Goal: Navigation & Orientation: Find specific page/section

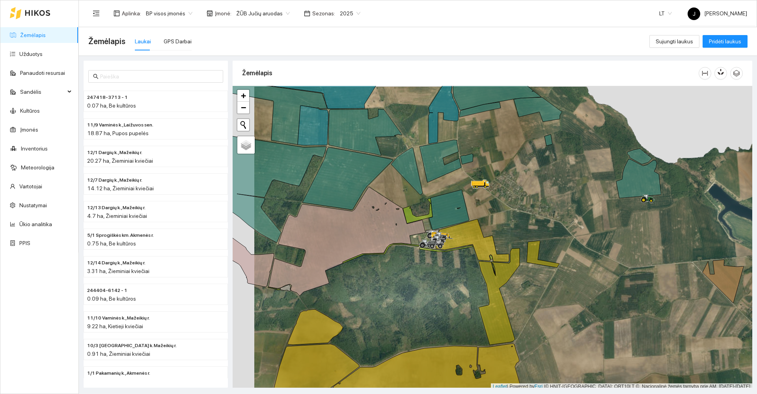
scroll to position [2, 0]
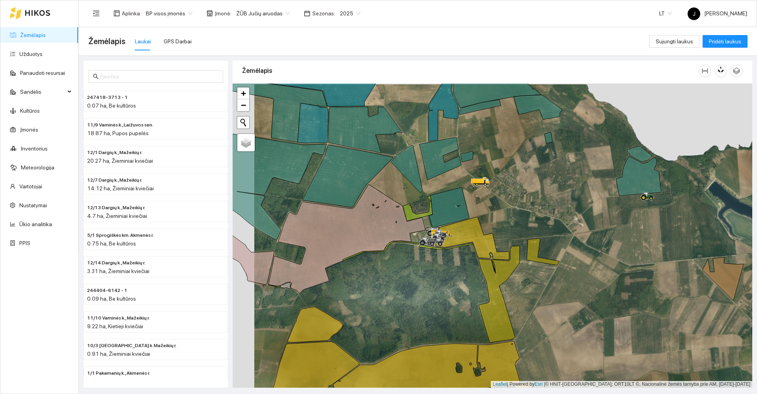
drag, startPoint x: 465, startPoint y: 171, endPoint x: 707, endPoint y: 186, distance: 242.4
click at [708, 188] on div at bounding box center [492, 236] width 519 height 304
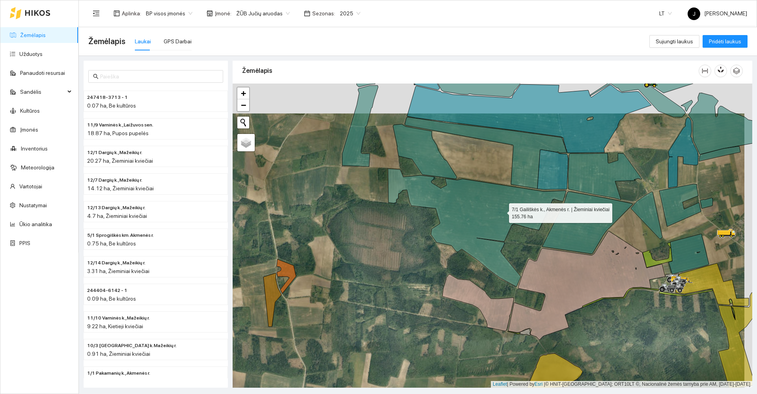
drag, startPoint x: 504, startPoint y: 202, endPoint x: 502, endPoint y: 226, distance: 24.5
click at [502, 226] on icon at bounding box center [476, 228] width 179 height 118
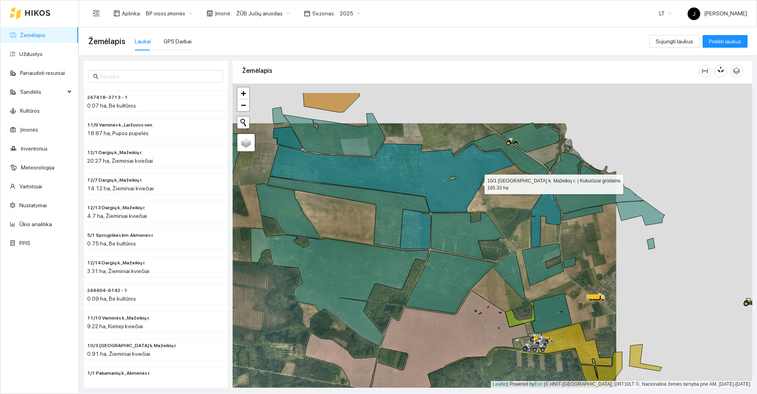
drag, startPoint x: 507, startPoint y: 166, endPoint x: 479, endPoint y: 180, distance: 31.6
click at [479, 180] on icon at bounding box center [392, 178] width 244 height 69
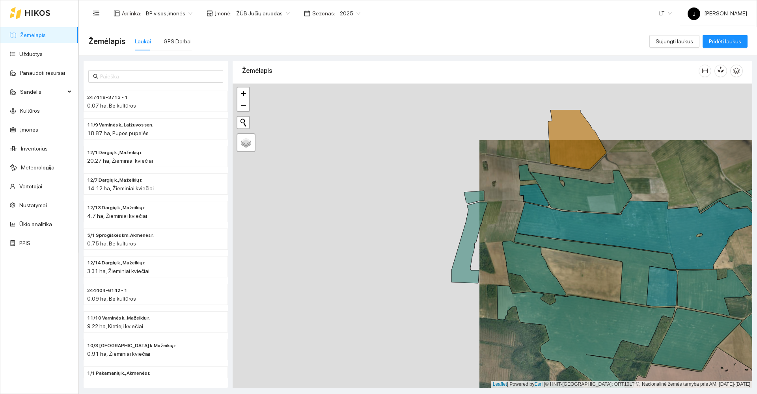
drag, startPoint x: 707, startPoint y: 214, endPoint x: 726, endPoint y: 218, distance: 20.0
click at [726, 218] on icon at bounding box center [638, 235] width 244 height 69
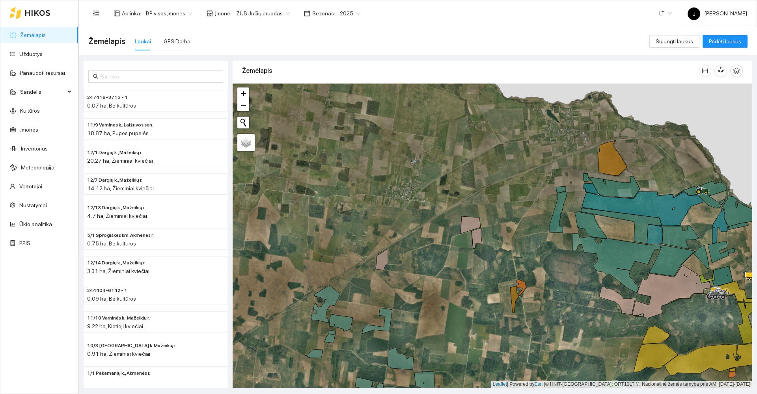
drag, startPoint x: 474, startPoint y: 152, endPoint x: 475, endPoint y: 130, distance: 21.7
click at [475, 131] on div at bounding box center [492, 236] width 519 height 304
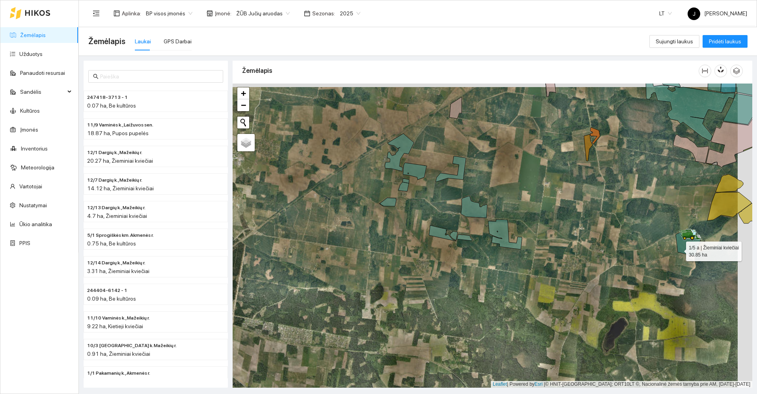
drag, startPoint x: 706, startPoint y: 243, endPoint x: 507, endPoint y: 285, distance: 203.3
click at [675, 256] on icon at bounding box center [687, 243] width 25 height 26
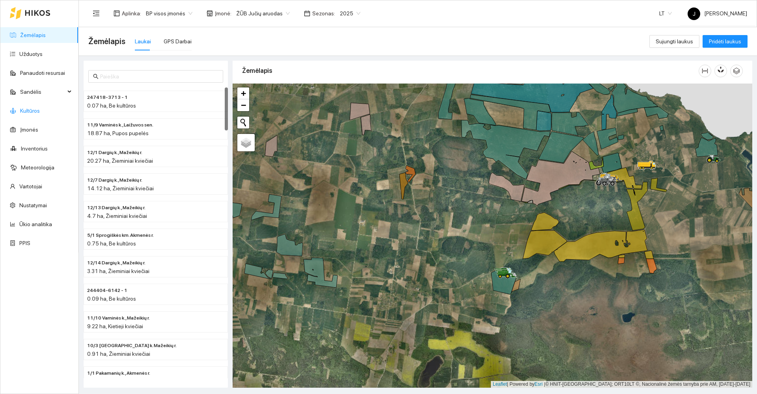
click at [40, 108] on link "Kultūros" at bounding box center [30, 111] width 20 height 6
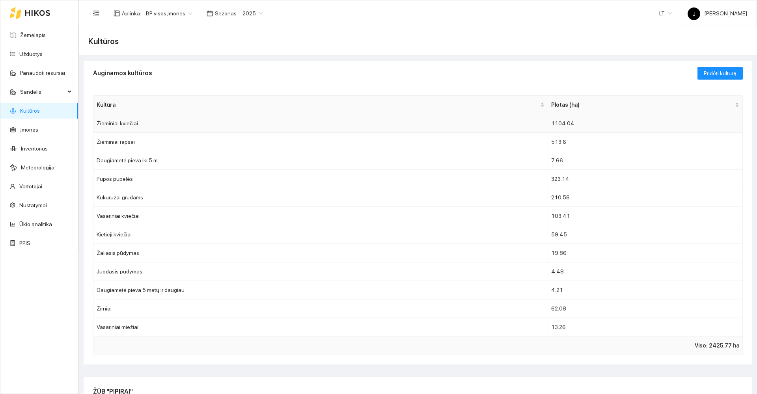
click at [102, 120] on td "Žieminiai kviečiai" at bounding box center [320, 123] width 454 height 19
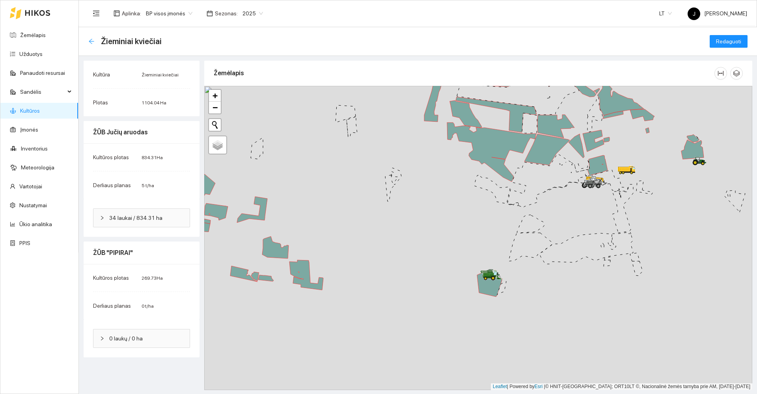
click at [90, 39] on icon "arrow-left" at bounding box center [91, 41] width 6 height 6
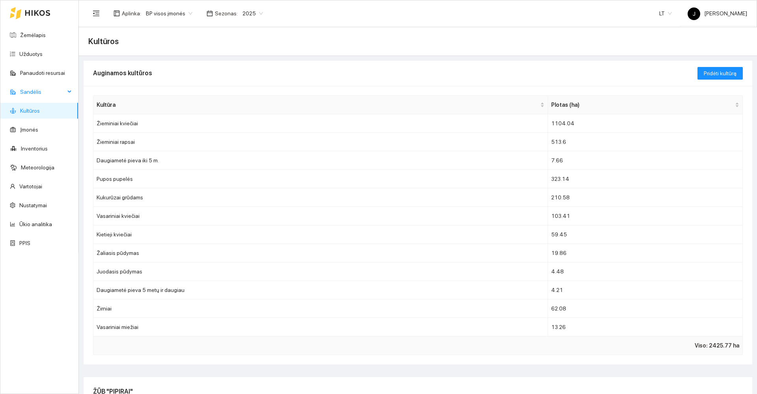
click at [41, 94] on span "Sandėlis" at bounding box center [42, 92] width 45 height 16
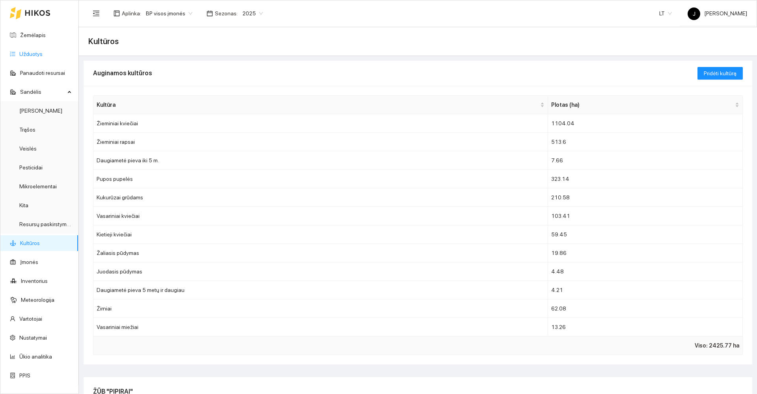
click at [31, 54] on link "Užduotys" at bounding box center [30, 54] width 23 height 6
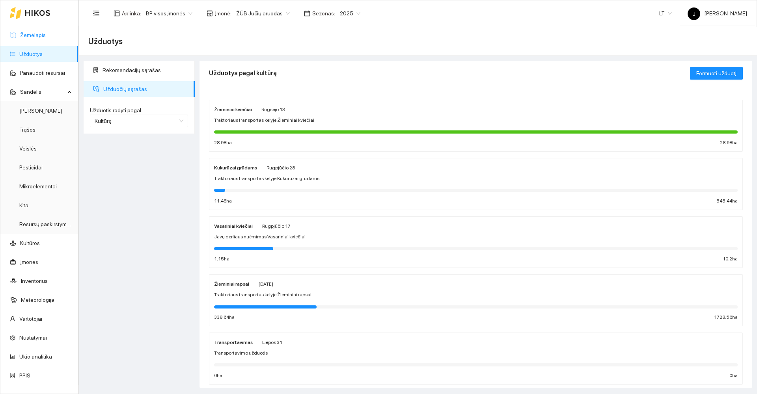
click at [34, 33] on link "Žemėlapis" at bounding box center [33, 35] width 26 height 6
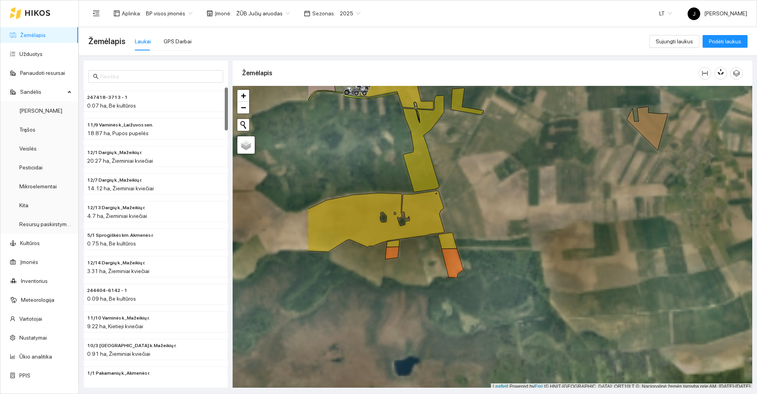
scroll to position [2, 0]
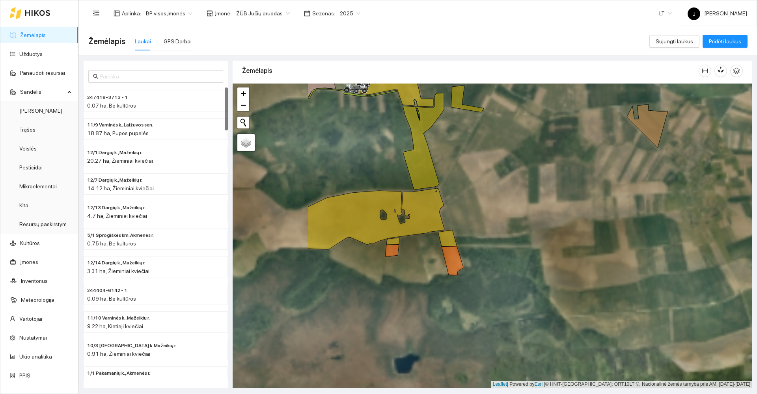
drag, startPoint x: 521, startPoint y: 259, endPoint x: 645, endPoint y: 296, distance: 129.5
click at [645, 296] on div at bounding box center [492, 236] width 519 height 304
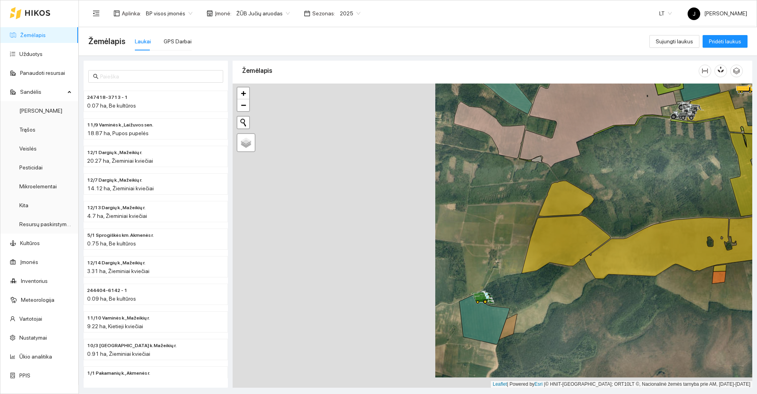
drag, startPoint x: 578, startPoint y: 298, endPoint x: 655, endPoint y: 284, distance: 78.5
click at [655, 284] on div at bounding box center [492, 236] width 519 height 304
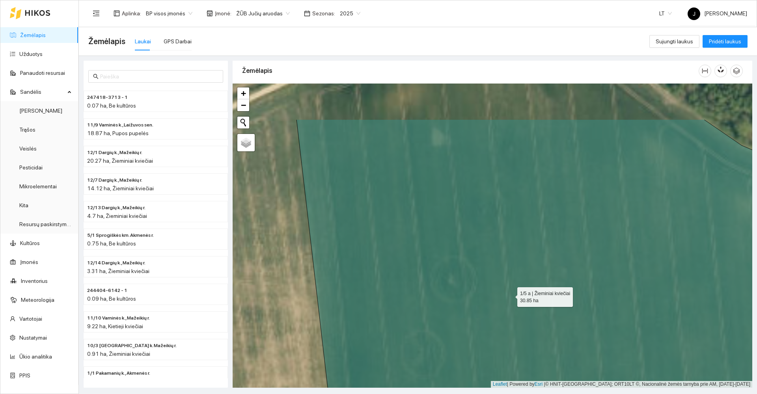
drag, startPoint x: 527, startPoint y: 261, endPoint x: 439, endPoint y: 413, distance: 175.3
click at [439, 394] on html "Žemėlapis Užduotys Panaudoti resursai Sandėlis Derlius Trąšos Veislės Pesticida…" at bounding box center [378, 197] width 757 height 394
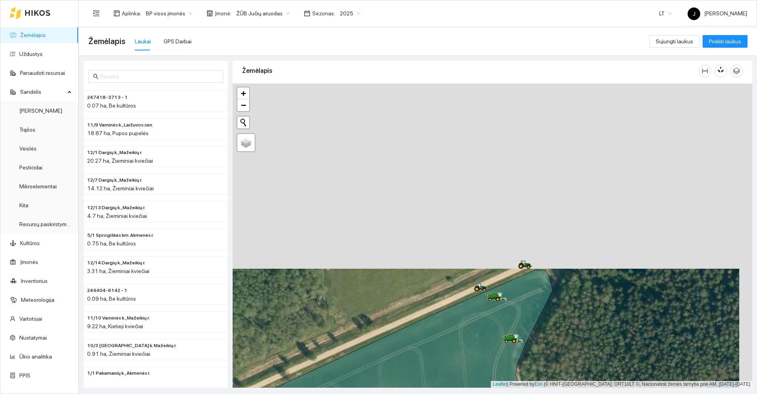
drag, startPoint x: 469, startPoint y: 204, endPoint x: 456, endPoint y: 389, distance: 185.7
click at [456, 389] on main "Žemėlapis Laukai GPS Darbai Sujungti laukus Pridėti laukus 247418-3713 - 1 0.07…" at bounding box center [418, 210] width 678 height 367
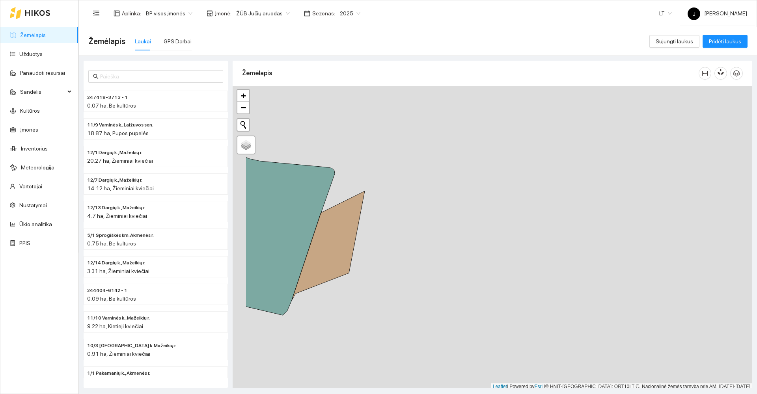
scroll to position [2, 0]
drag, startPoint x: 363, startPoint y: 242, endPoint x: 610, endPoint y: 352, distance: 271.1
click at [610, 352] on div at bounding box center [492, 236] width 519 height 304
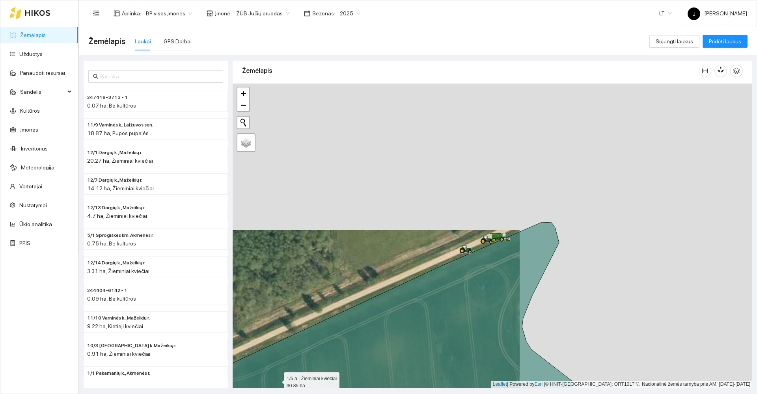
drag, startPoint x: 366, startPoint y: 313, endPoint x: 285, endPoint y: 375, distance: 101.2
click at [285, 375] on icon at bounding box center [385, 393] width 374 height 342
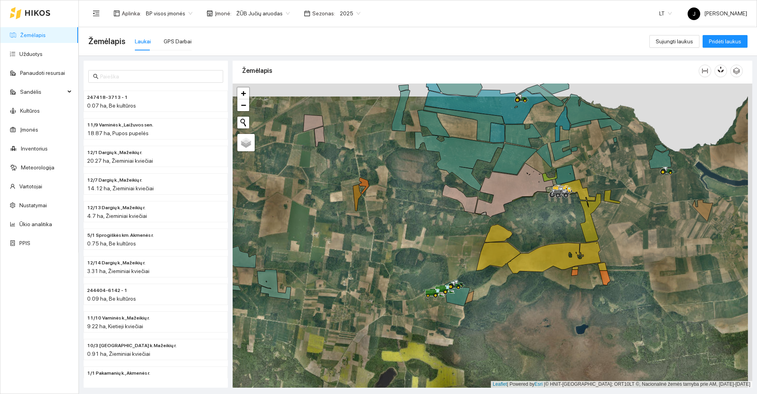
drag, startPoint x: 649, startPoint y: 166, endPoint x: 613, endPoint y: 259, distance: 99.7
click at [613, 259] on div at bounding box center [492, 236] width 519 height 304
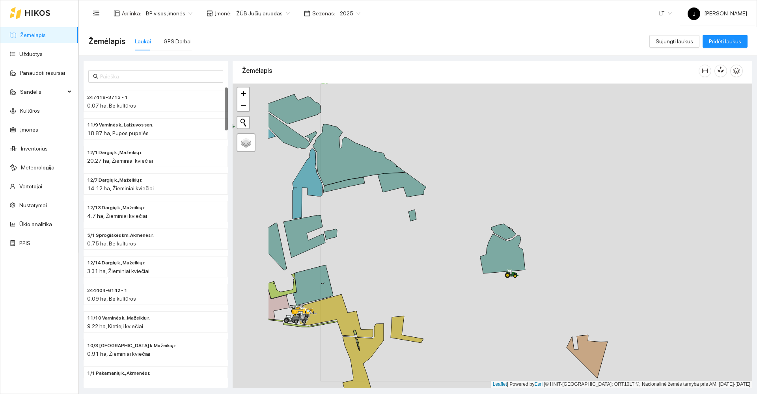
drag, startPoint x: 443, startPoint y: 300, endPoint x: 548, endPoint y: 255, distance: 114.0
click at [547, 255] on div at bounding box center [492, 236] width 519 height 304
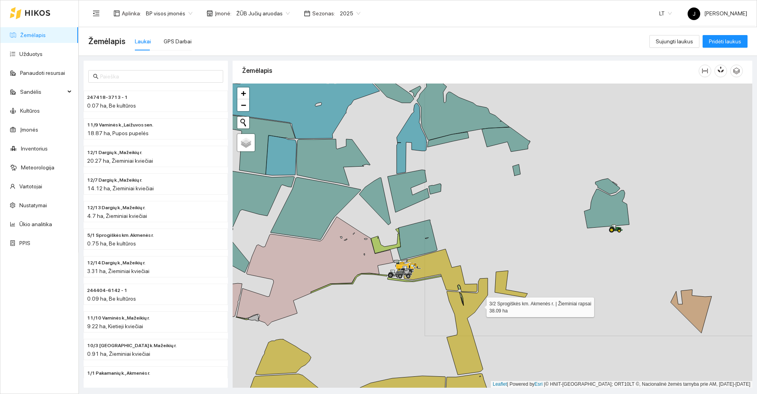
drag, startPoint x: 479, startPoint y: 305, endPoint x: 574, endPoint y: 130, distance: 199.6
click at [487, 278] on icon at bounding box center [466, 326] width 41 height 97
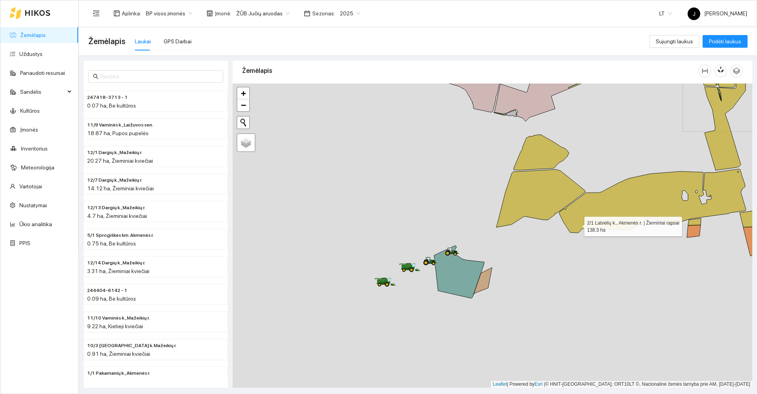
drag, startPoint x: 564, startPoint y: 227, endPoint x: 577, endPoint y: 224, distance: 13.3
click at [577, 224] on icon at bounding box center [652, 201] width 187 height 64
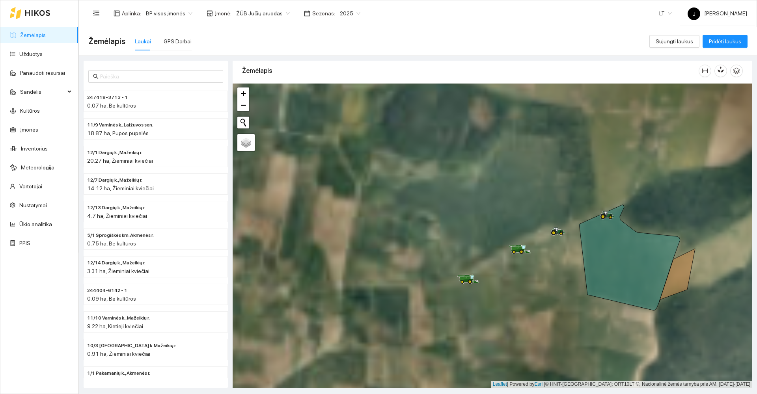
click at [521, 270] on div at bounding box center [492, 236] width 519 height 304
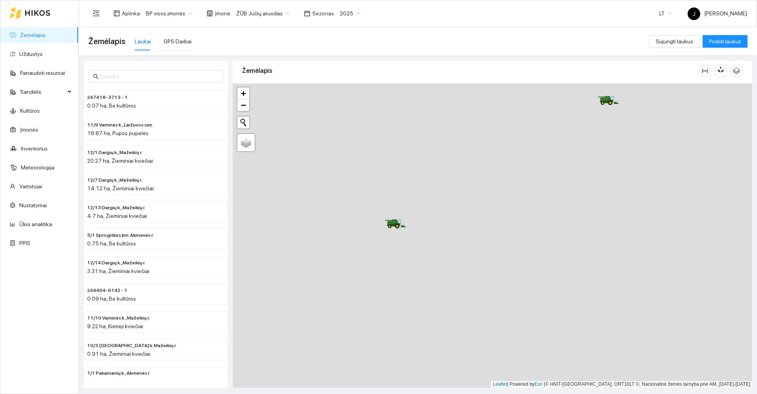
drag, startPoint x: 471, startPoint y: 262, endPoint x: 491, endPoint y: 357, distance: 96.9
click at [491, 357] on div at bounding box center [492, 236] width 519 height 304
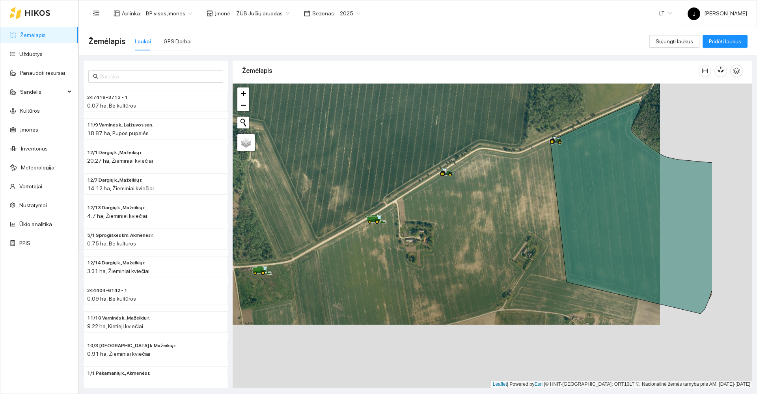
drag, startPoint x: 530, startPoint y: 264, endPoint x: 438, endPoint y: 199, distance: 112.8
click at [438, 200] on div at bounding box center [492, 236] width 519 height 304
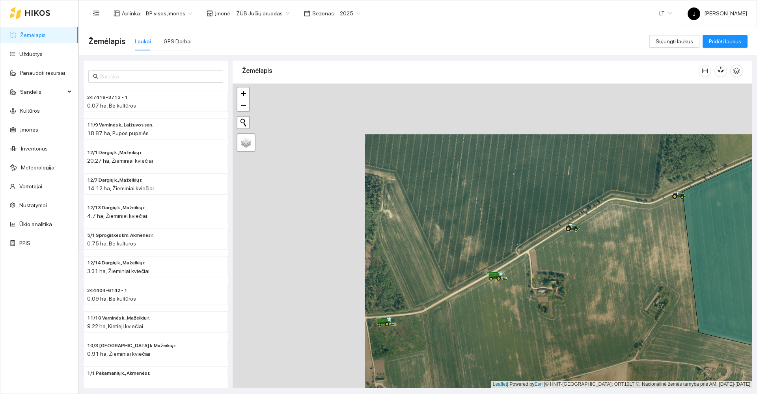
drag, startPoint x: 451, startPoint y: 239, endPoint x: 588, endPoint y: 290, distance: 146.2
click at [588, 290] on div at bounding box center [492, 236] width 519 height 304
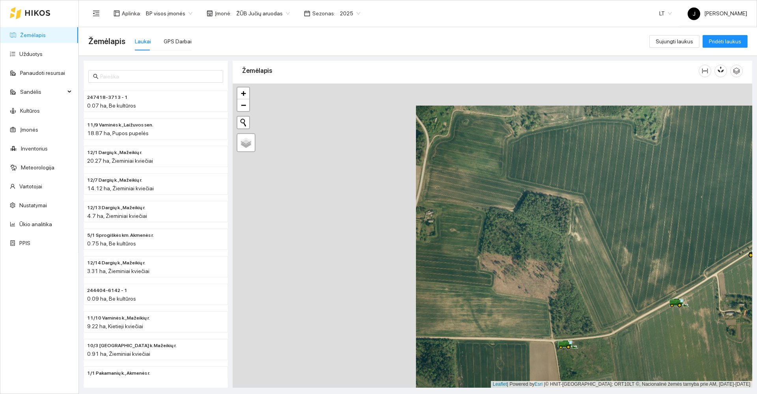
drag, startPoint x: 504, startPoint y: 327, endPoint x: 687, endPoint y: 349, distance: 184.6
click at [687, 349] on div at bounding box center [492, 236] width 519 height 304
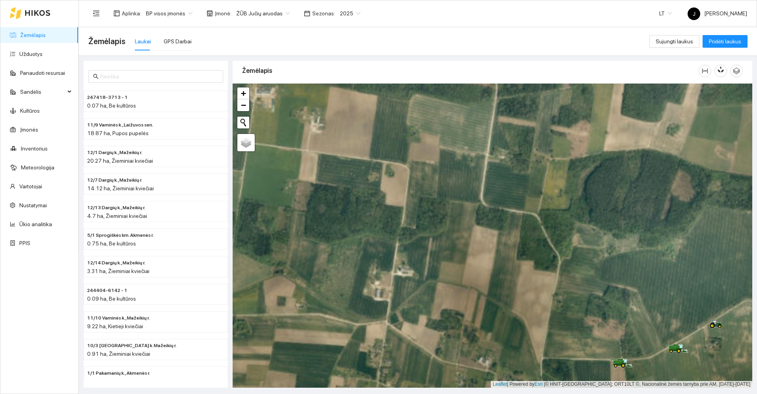
click at [567, 221] on div at bounding box center [492, 236] width 519 height 304
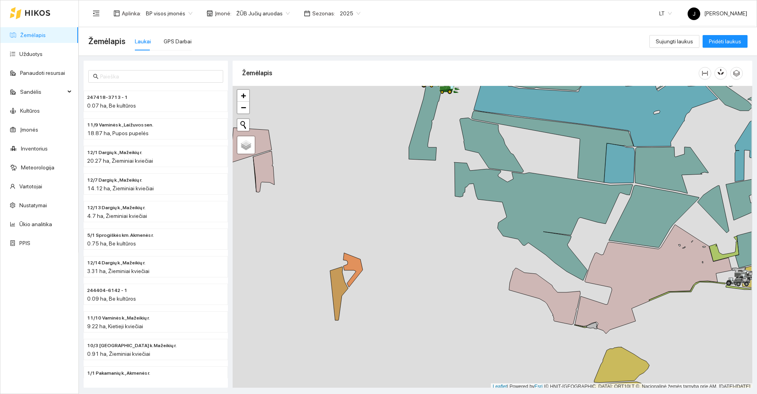
scroll to position [2, 0]
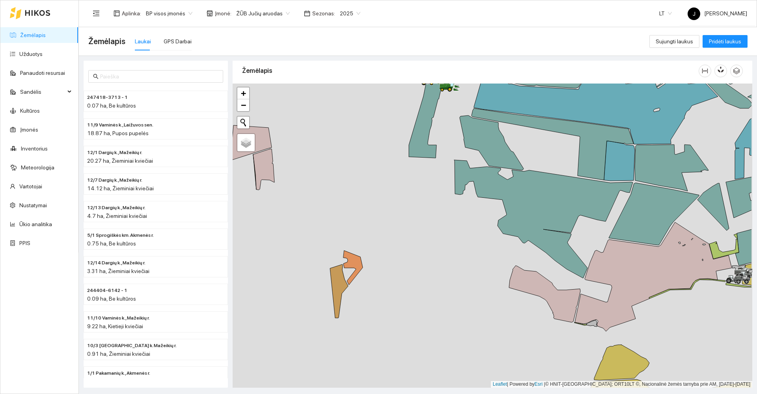
drag, startPoint x: 526, startPoint y: 226, endPoint x: 358, endPoint y: 287, distance: 178.6
click at [454, 278] on icon at bounding box center [543, 219] width 179 height 118
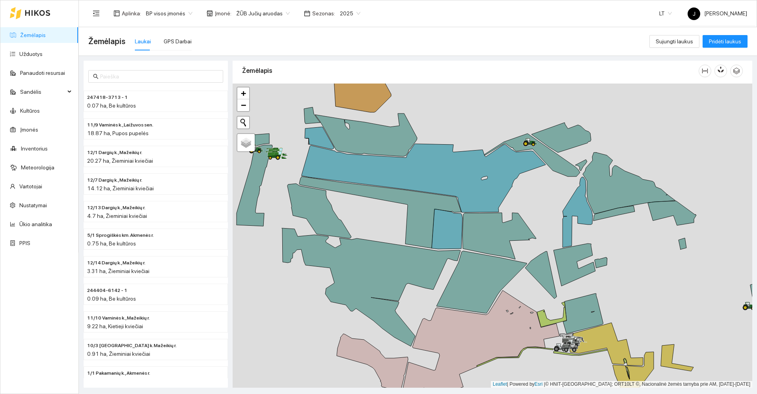
drag, startPoint x: 420, startPoint y: 254, endPoint x: 613, endPoint y: 313, distance: 202.3
click at [613, 313] on div at bounding box center [492, 236] width 519 height 304
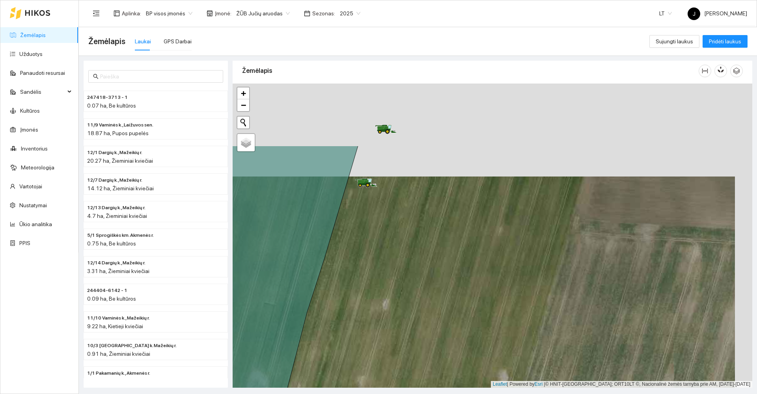
drag, startPoint x: 342, startPoint y: 293, endPoint x: 346, endPoint y: 334, distance: 40.8
click at [346, 334] on div at bounding box center [492, 236] width 519 height 304
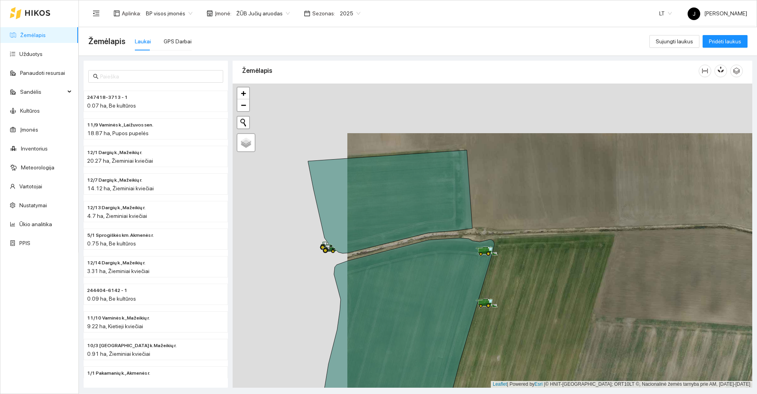
click at [455, 310] on icon at bounding box center [396, 353] width 195 height 230
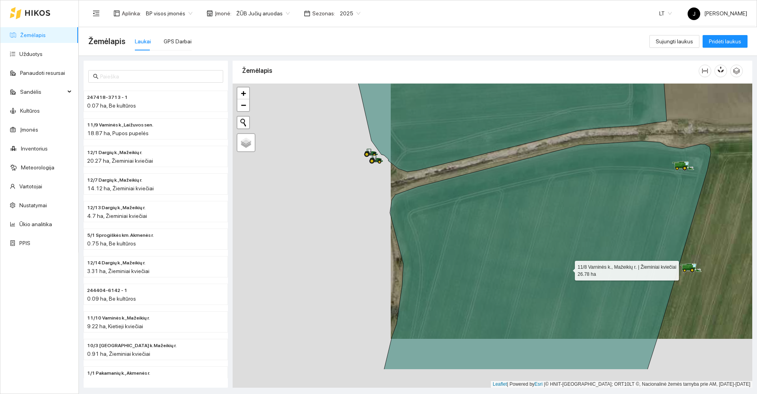
drag, startPoint x: 387, startPoint y: 325, endPoint x: 554, endPoint y: 269, distance: 176.7
click at [551, 273] on icon at bounding box center [547, 255] width 327 height 229
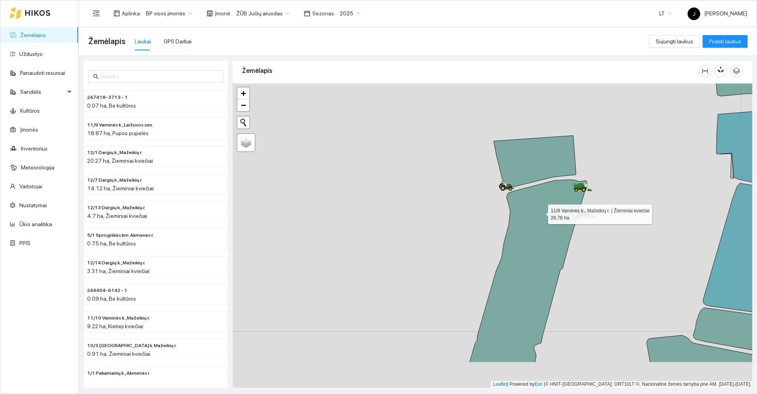
drag, startPoint x: 546, startPoint y: 226, endPoint x: 525, endPoint y: 176, distance: 54.2
click at [525, 180] on icon at bounding box center [527, 271] width 117 height 183
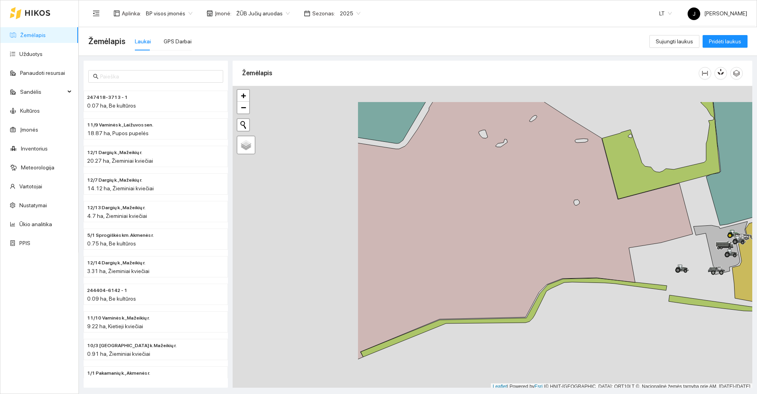
scroll to position [2, 0]
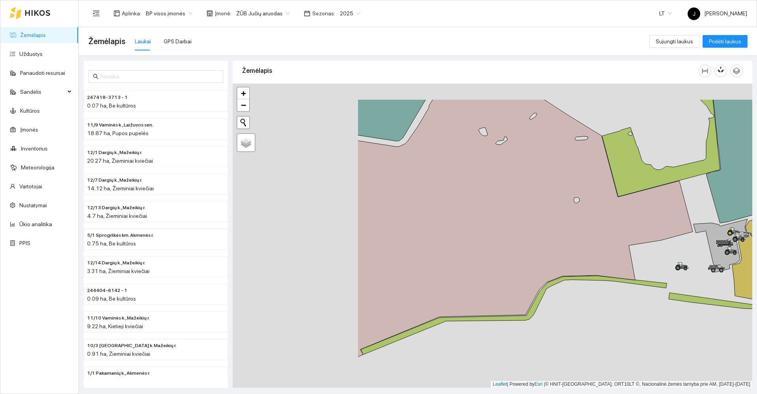
drag, startPoint x: 639, startPoint y: 249, endPoint x: 755, endPoint y: 269, distance: 118.2
click at [755, 269] on main "Žemėlapis Laukai GPS Darbai Sujungti laukus Pridėti laukus 247418-3713 - 1 0.07…" at bounding box center [418, 210] width 678 height 367
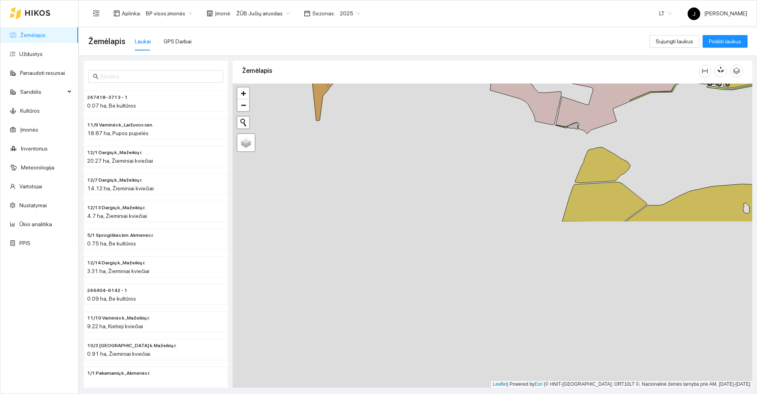
drag, startPoint x: 547, startPoint y: 150, endPoint x: 555, endPoint y: 122, distance: 28.6
click at [555, 122] on div at bounding box center [492, 236] width 519 height 304
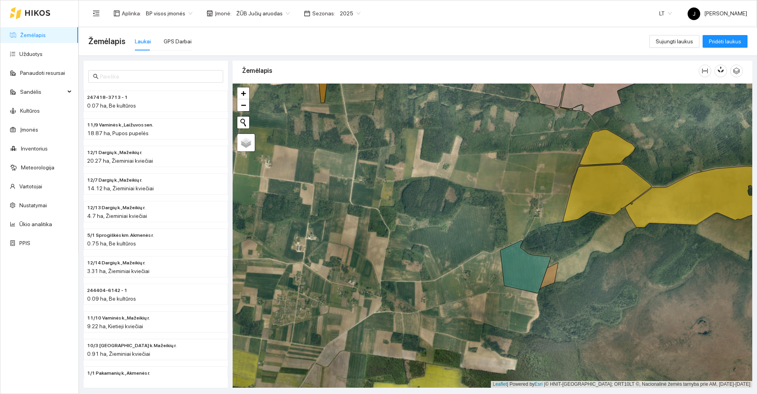
drag, startPoint x: 554, startPoint y: 254, endPoint x: 611, endPoint y: 324, distance: 90.1
click at [612, 325] on div at bounding box center [492, 236] width 519 height 304
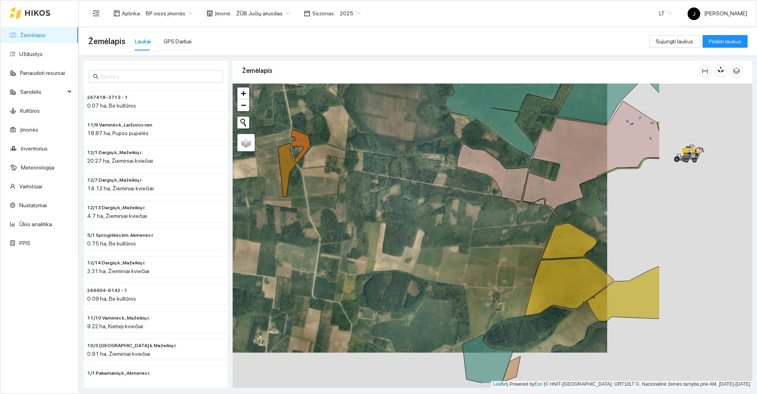
drag, startPoint x: 407, startPoint y: 204, endPoint x: 346, endPoint y: 182, distance: 64.2
click at [349, 191] on div at bounding box center [492, 236] width 519 height 304
click at [345, 183] on div at bounding box center [492, 236] width 519 height 304
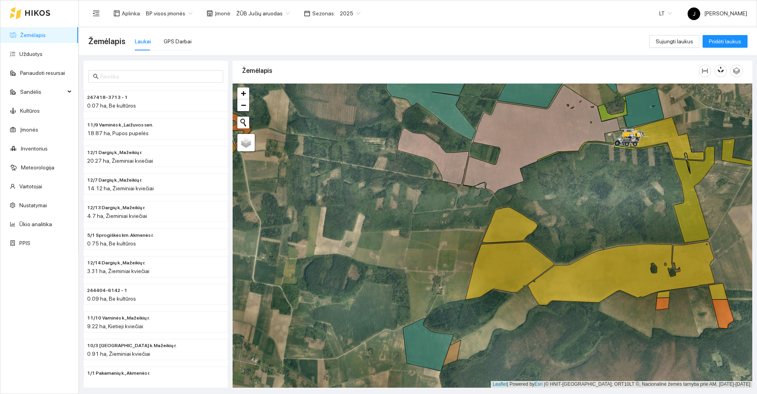
drag, startPoint x: 545, startPoint y: 280, endPoint x: 543, endPoint y: 289, distance: 9.1
click at [543, 289] on div at bounding box center [492, 236] width 519 height 304
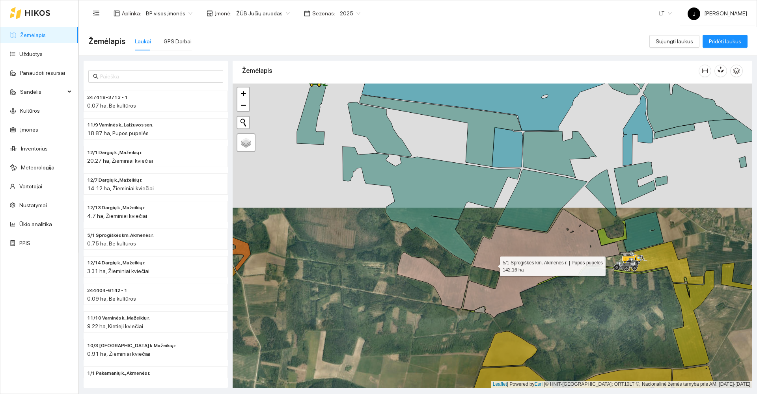
click at [756, 227] on main "Žemėlapis Laukai GPS Darbai Sujungti laukus Pridėti laukus 247418-3713 - 1 0.07…" at bounding box center [418, 210] width 678 height 367
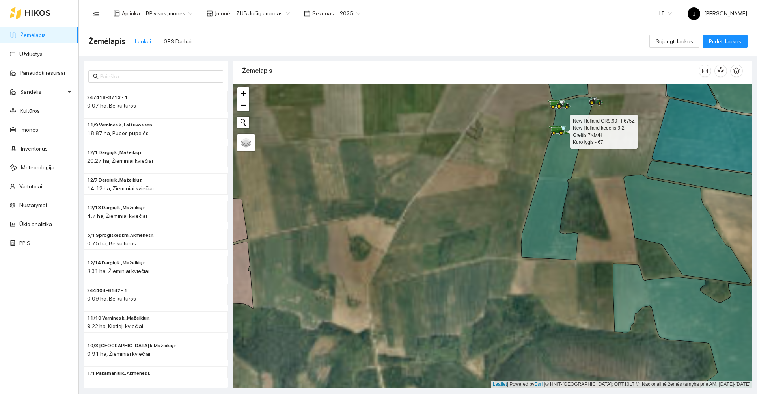
drag, startPoint x: 556, startPoint y: 134, endPoint x: 535, endPoint y: 249, distance: 116.2
click at [552, 144] on div at bounding box center [554, 135] width 5 height 20
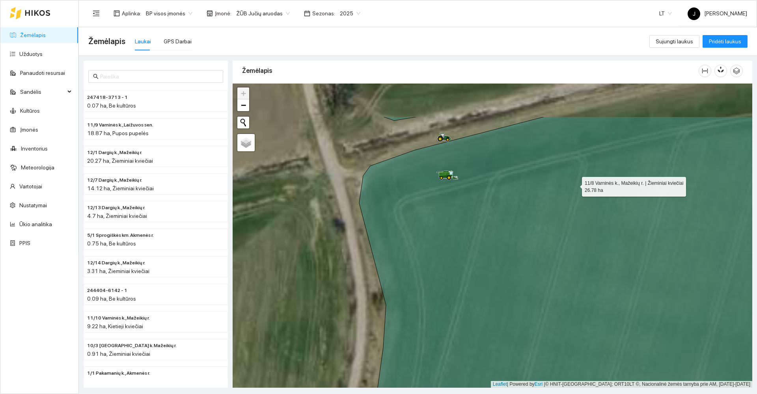
drag, startPoint x: 572, startPoint y: 121, endPoint x: 565, endPoint y: 407, distance: 286.2
click at [565, 394] on html "Žemėlapis Užduotys Panaudoti resursai Sandėlis Kultūros Įmonės Inventorius Mete…" at bounding box center [378, 197] width 757 height 394
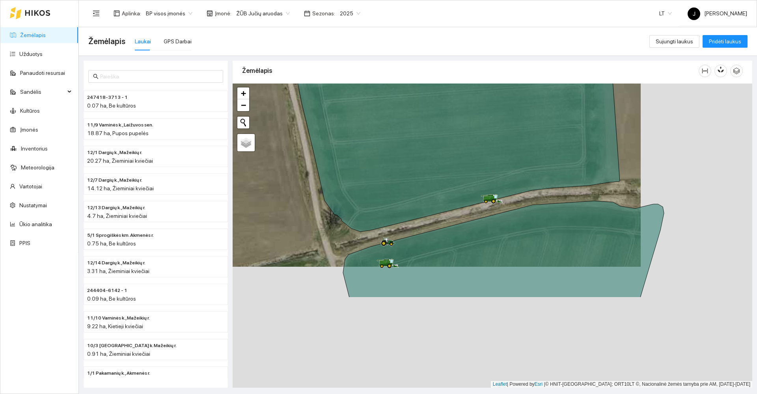
drag, startPoint x: 585, startPoint y: 353, endPoint x: 474, endPoint y: 232, distance: 164.6
click at [474, 232] on icon at bounding box center [503, 249] width 321 height 97
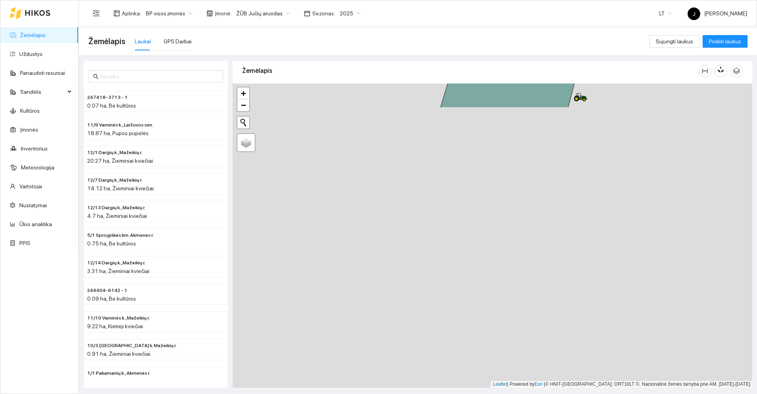
drag, startPoint x: 562, startPoint y: -8, endPoint x: 524, endPoint y: 32, distance: 55.5
click at [561, 0] on html "Žemėlapis Užduotys Panaudoti resursai Sandėlis Kultūros Įmonės Inventorius Mete…" at bounding box center [378, 197] width 757 height 394
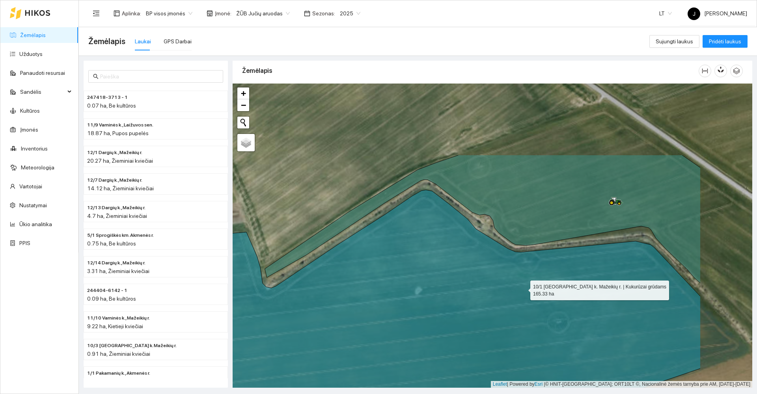
drag, startPoint x: 530, startPoint y: 273, endPoint x: 523, endPoint y: 288, distance: 16.7
click at [523, 288] on icon at bounding box center [388, 355] width 624 height 331
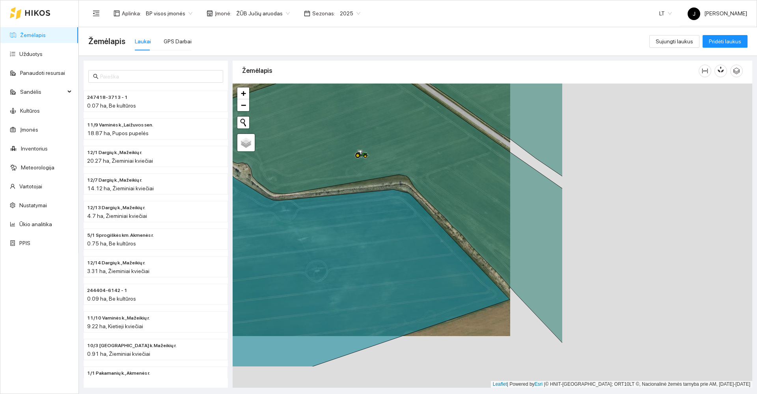
click at [425, 197] on icon at bounding box center [292, 198] width 539 height 292
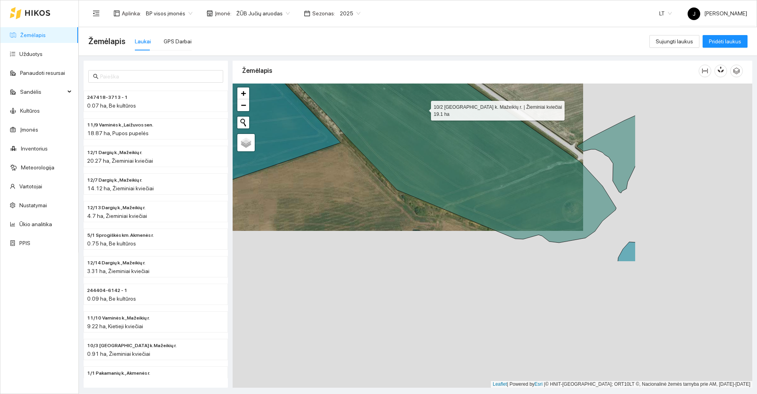
drag, startPoint x: 478, startPoint y: 158, endPoint x: 462, endPoint y: 144, distance: 21.0
click at [462, 144] on icon at bounding box center [313, 69] width 605 height 347
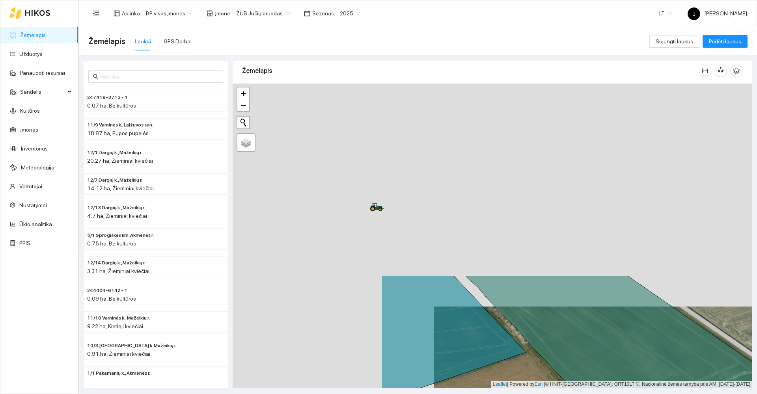
click at [696, 394] on html "Žemėlapis Užduotys Panaudoti resursai Sandėlis Kultūros Įmonės Inventorius Mete…" at bounding box center [378, 197] width 757 height 394
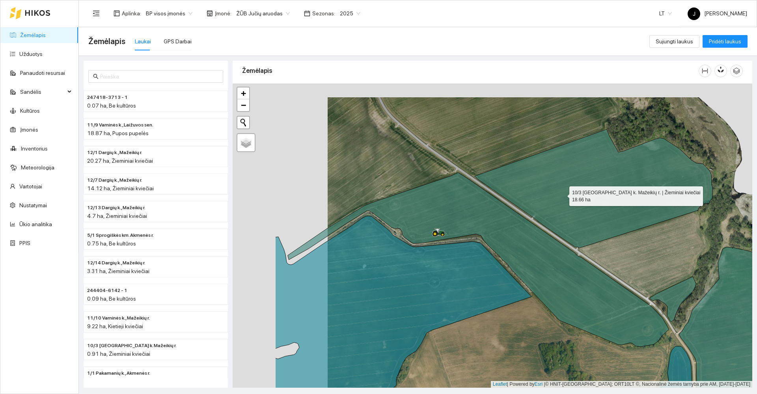
drag, startPoint x: 474, startPoint y: 181, endPoint x: 562, endPoint y: 194, distance: 88.0
click at [562, 194] on icon at bounding box center [593, 188] width 238 height 119
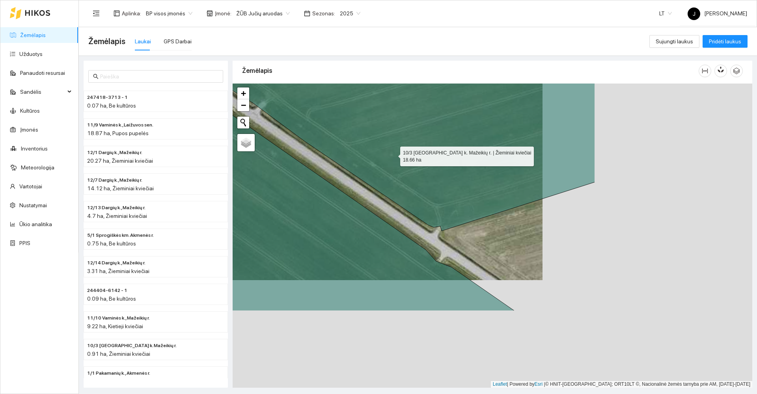
drag, startPoint x: 677, startPoint y: 294, endPoint x: 422, endPoint y: 171, distance: 282.4
click at [422, 171] on icon at bounding box center [311, 88] width 567 height 286
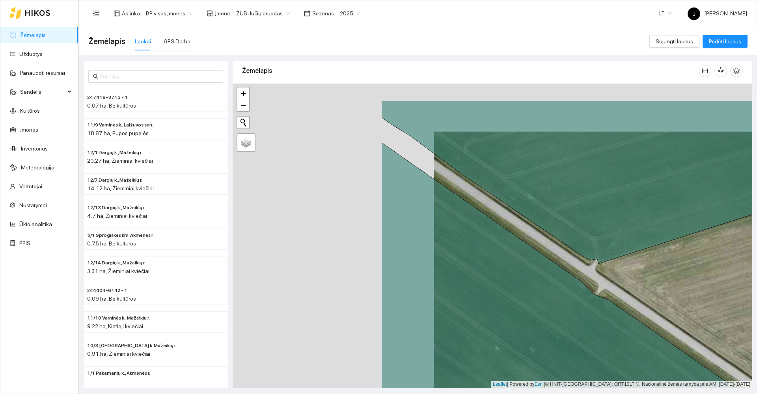
drag, startPoint x: 396, startPoint y: 277, endPoint x: 598, endPoint y: 327, distance: 207.6
click at [598, 327] on icon at bounding box center [614, 305] width 466 height 324
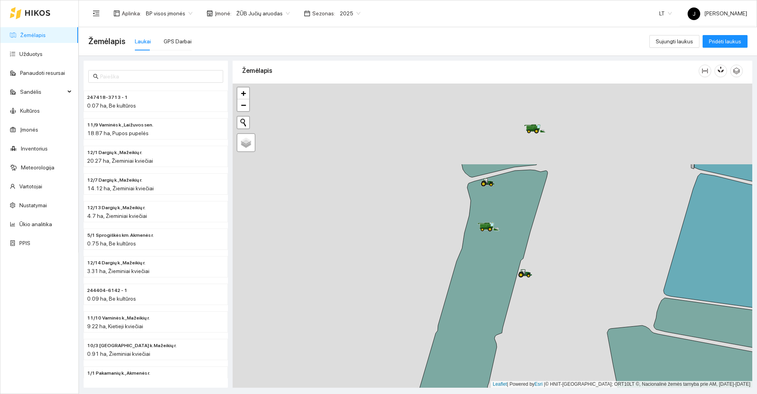
drag, startPoint x: 495, startPoint y: 262, endPoint x: 565, endPoint y: 329, distance: 97.3
click at [565, 329] on div at bounding box center [492, 236] width 519 height 304
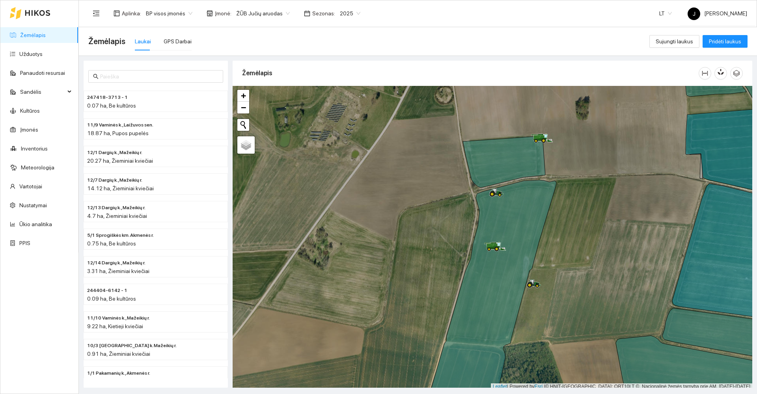
scroll to position [2, 0]
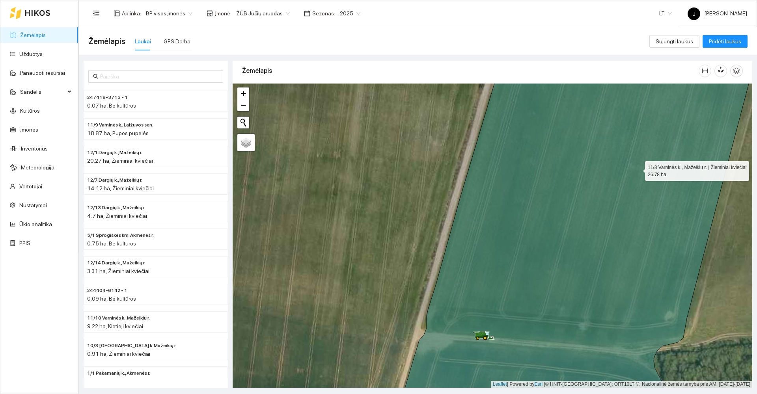
drag, startPoint x: 605, startPoint y: 273, endPoint x: 601, endPoint y: 389, distance: 115.6
click at [601, 389] on main "Žemėlapis Laukai GPS Darbai Sujungti laukus Pridėti laukus 247418-3713 - 1 0.07…" at bounding box center [418, 210] width 678 height 367
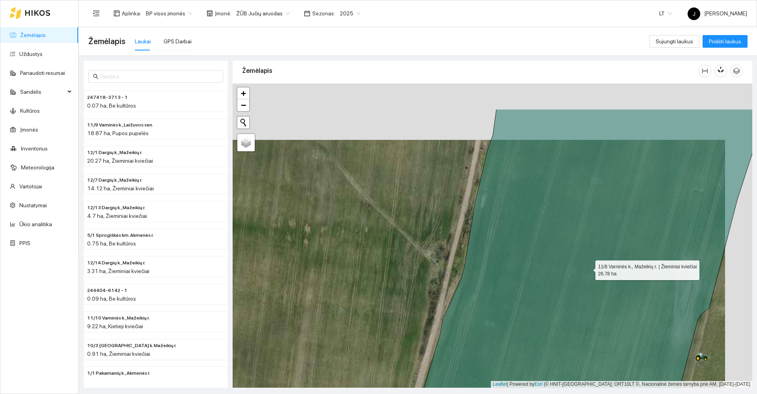
drag, startPoint x: 599, startPoint y: 249, endPoint x: 553, endPoint y: 334, distance: 95.7
click at [552, 338] on icon at bounding box center [581, 292] width 367 height 366
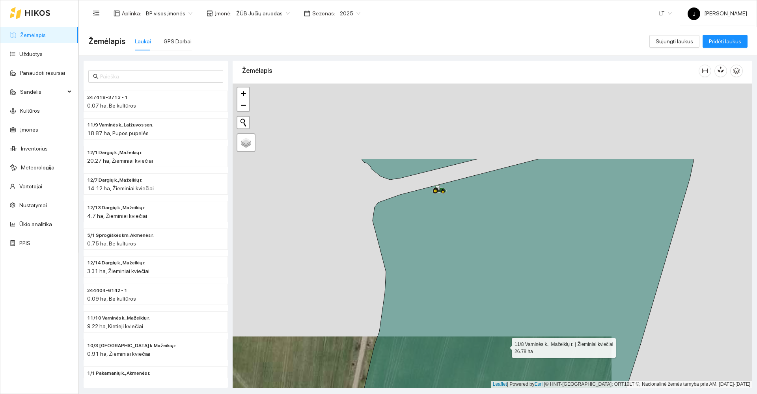
drag, startPoint x: 521, startPoint y: 321, endPoint x: 503, endPoint y: 393, distance: 74.3
click at [503, 394] on main "Žemėlapis Laukai GPS Darbai Sujungti laukus Pridėti laukus 247418-3713 - 1 0.07…" at bounding box center [418, 210] width 678 height 367
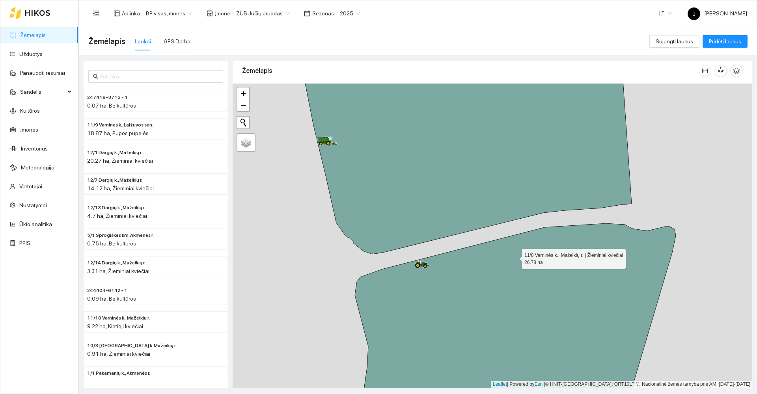
drag, startPoint x: 543, startPoint y: 358, endPoint x: 547, endPoint y: 395, distance: 37.7
click at [547, 394] on html "Žemėlapis Užduotys Panaudoti resursai Sandėlis Kultūros Įmonės Inventorius Mete…" at bounding box center [378, 197] width 757 height 394
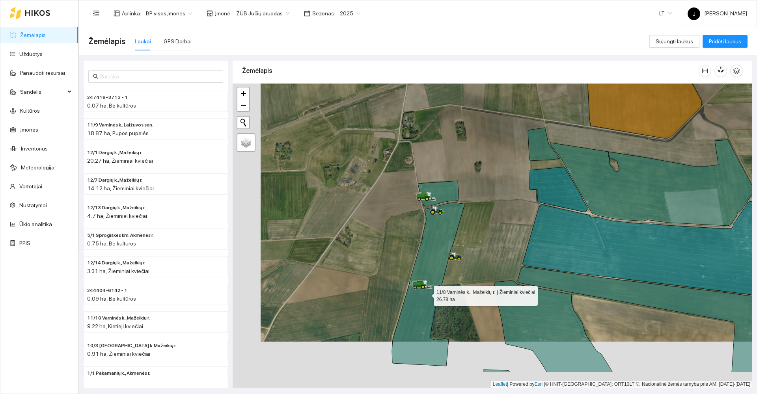
drag, startPoint x: 383, startPoint y: 365, endPoint x: 427, endPoint y: 285, distance: 90.8
click at [427, 285] on icon at bounding box center [428, 285] width 72 height 164
